Goal: Task Accomplishment & Management: Use online tool/utility

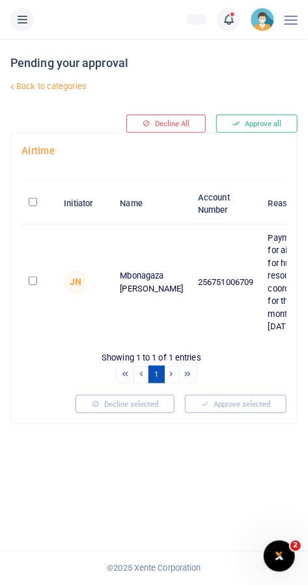
click at [33, 285] on input "checkbox" at bounding box center [33, 281] width 8 height 8
checkbox input "true"
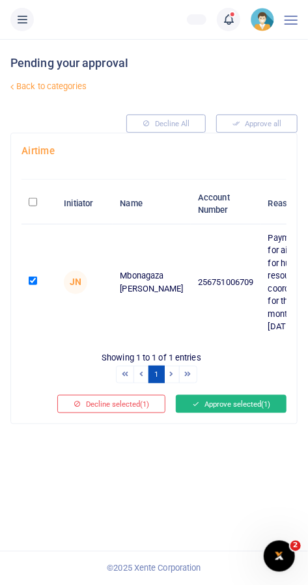
click at [233, 413] on button "Approve selected (1)" at bounding box center [231, 404] width 111 height 18
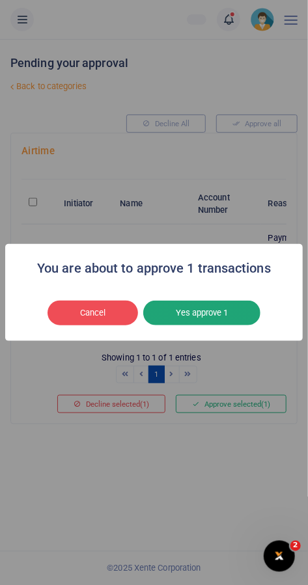
click at [210, 321] on button "Yes approve 1" at bounding box center [201, 313] width 117 height 25
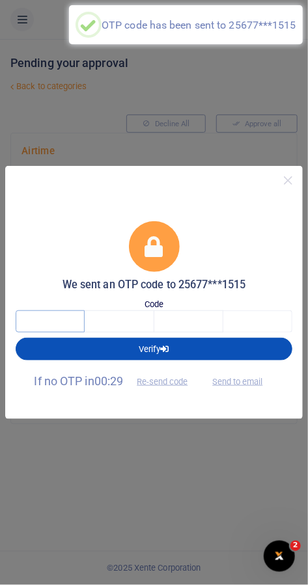
click at [61, 320] on input "text" at bounding box center [50, 321] width 69 height 22
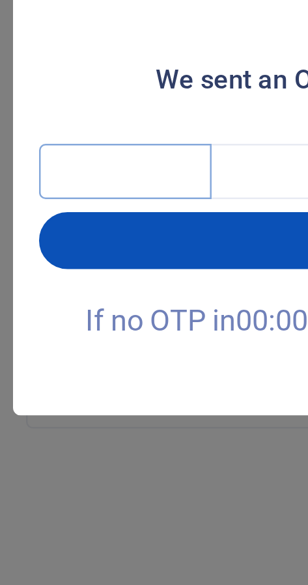
click at [40, 321] on input "text" at bounding box center [50, 321] width 69 height 22
type input "7"
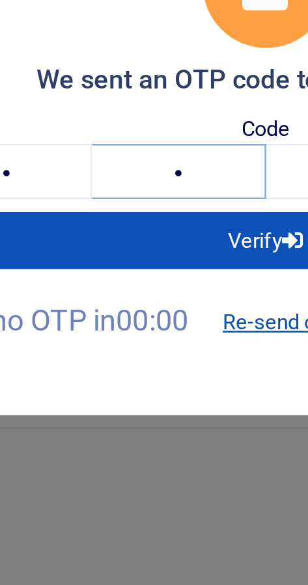
type input "3"
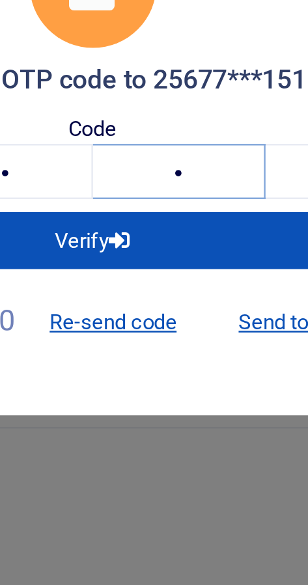
type input "5"
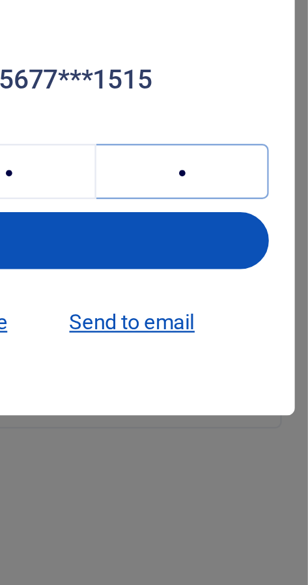
type input "5"
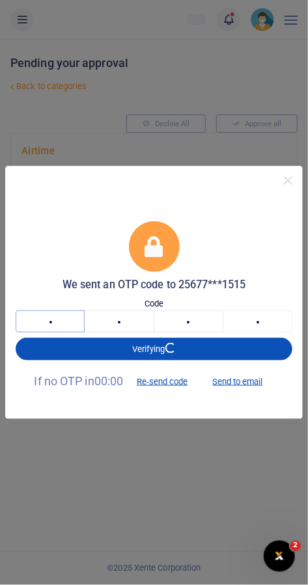
click at [55, 325] on input "7" at bounding box center [50, 321] width 69 height 22
